Goal: Task Accomplishment & Management: Use online tool/utility

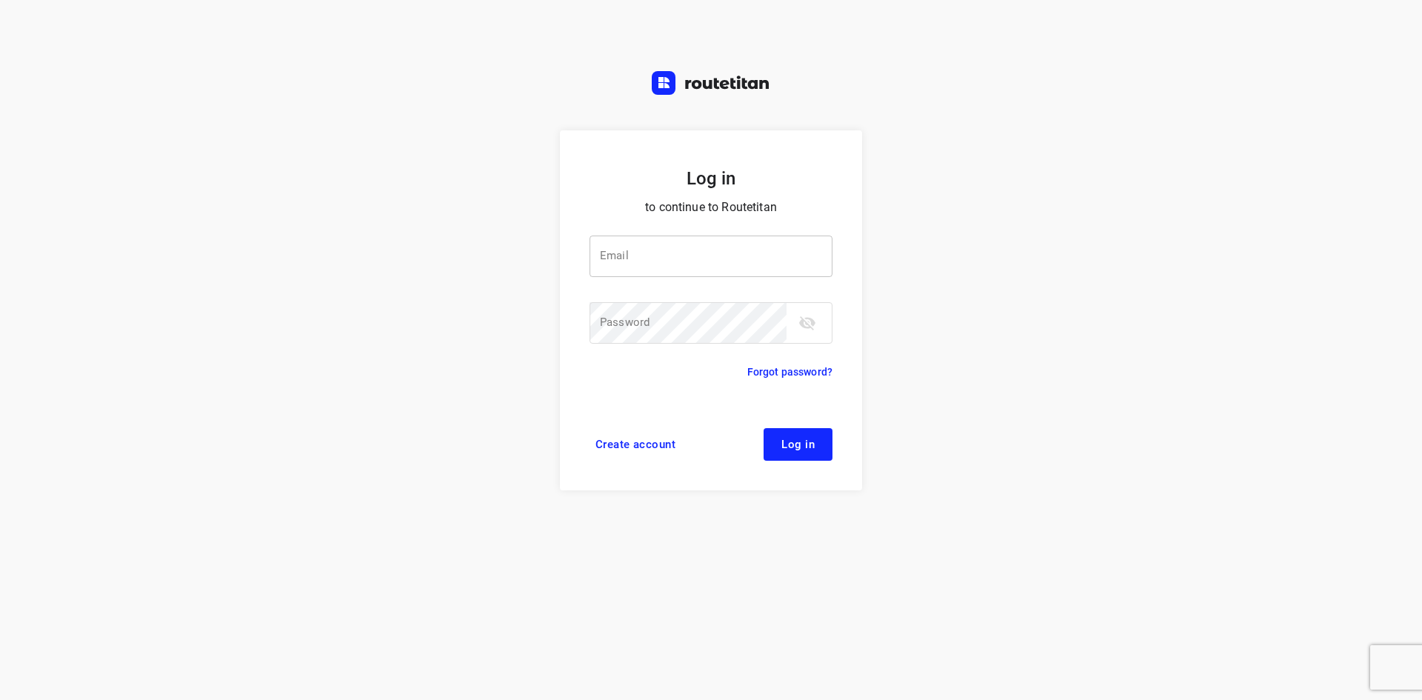
click at [705, 261] on input "email" at bounding box center [711, 256] width 243 height 41
type input "[EMAIL_ADDRESS][DOMAIN_NAME]"
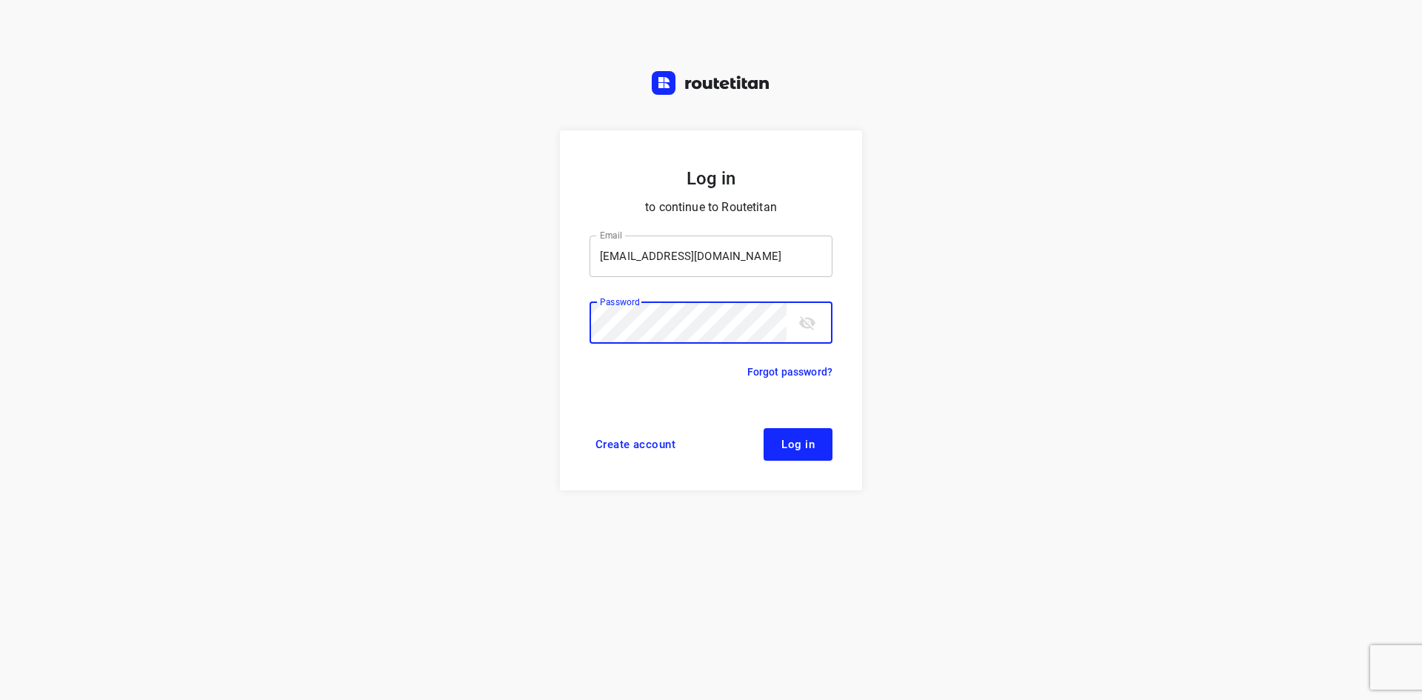
click at [705, 428] on button "Log in" at bounding box center [798, 444] width 69 height 33
